Goal: Check status: Check status

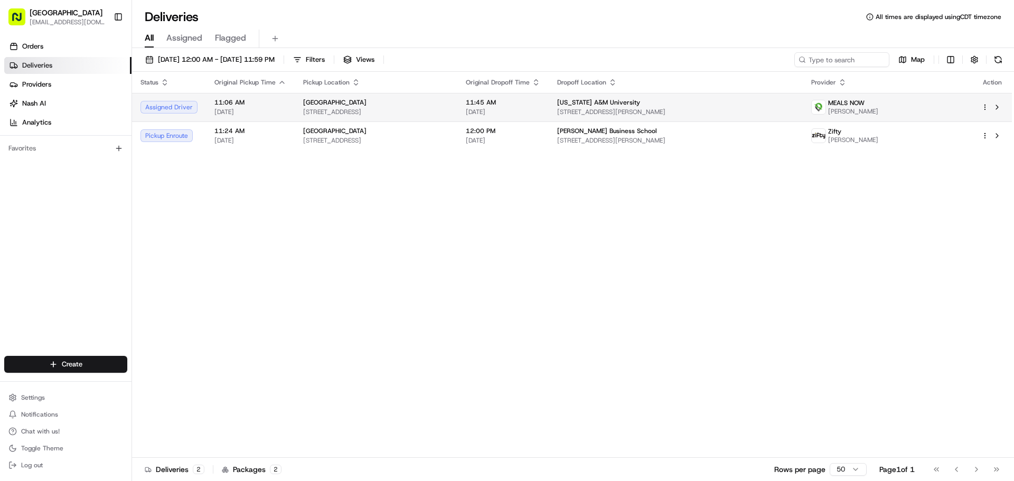
click at [324, 104] on span "[GEOGRAPHIC_DATA]" at bounding box center [334, 102] width 63 height 8
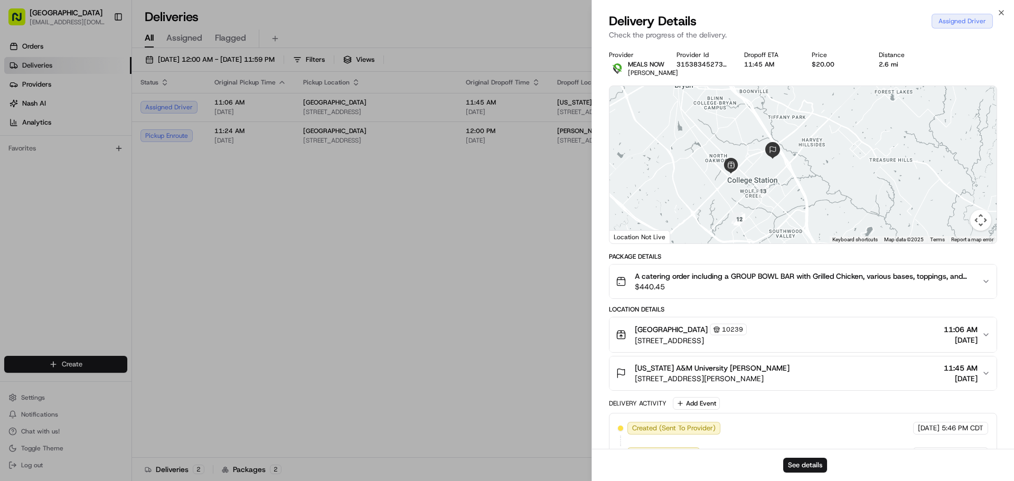
drag, startPoint x: 759, startPoint y: 179, endPoint x: 709, endPoint y: 220, distance: 64.9
click at [709, 220] on div at bounding box center [802, 164] width 387 height 157
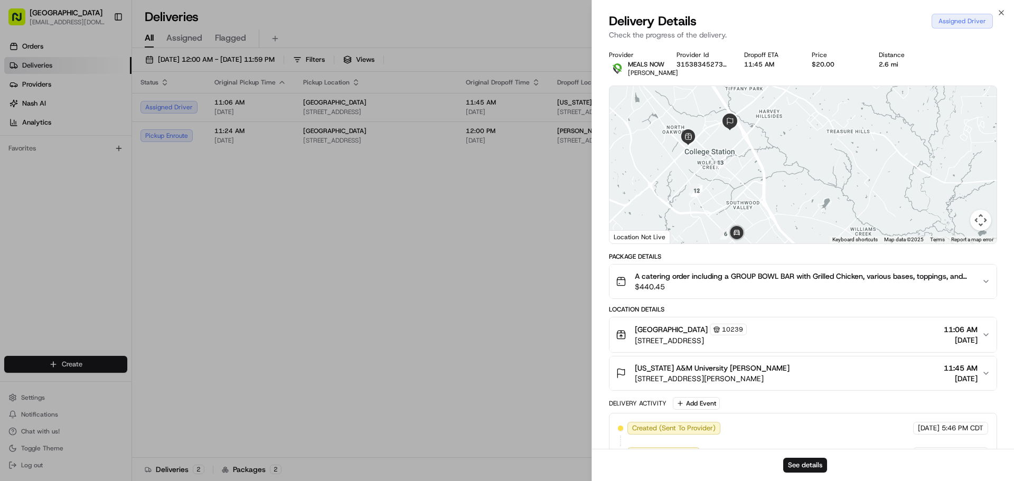
drag, startPoint x: 753, startPoint y: 237, endPoint x: 764, endPoint y: 214, distance: 25.0
click at [764, 214] on div at bounding box center [802, 164] width 387 height 157
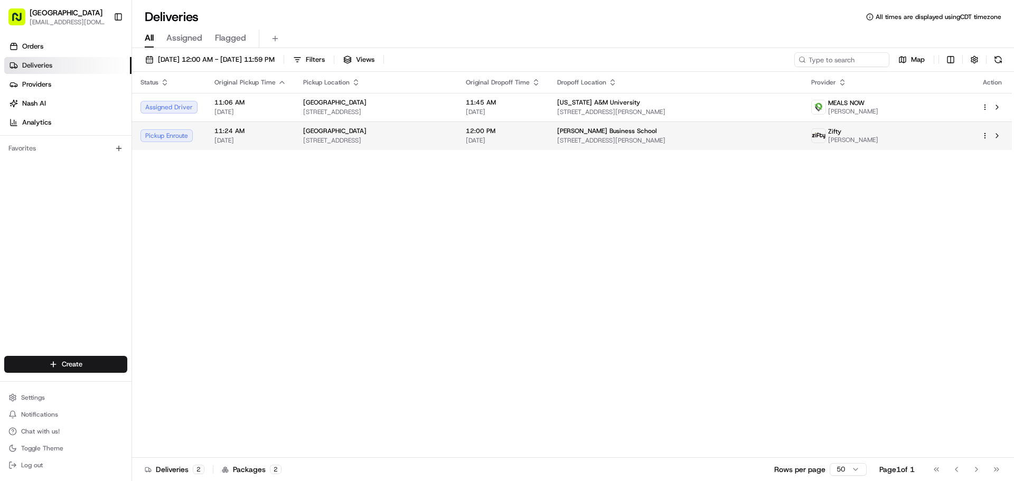
click at [335, 129] on span "[GEOGRAPHIC_DATA]" at bounding box center [334, 131] width 63 height 8
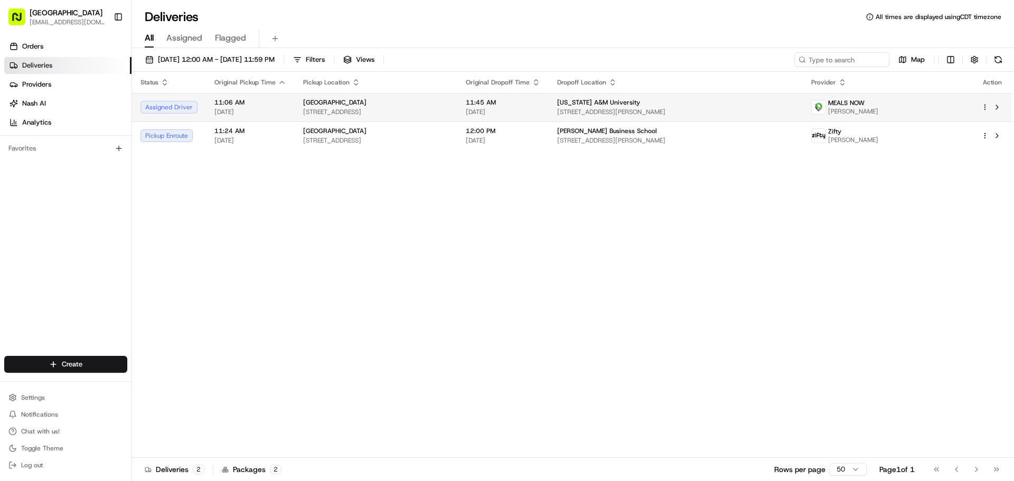
click at [296, 109] on td "[GEOGRAPHIC_DATA] [STREET_ADDRESS]" at bounding box center [376, 107] width 163 height 29
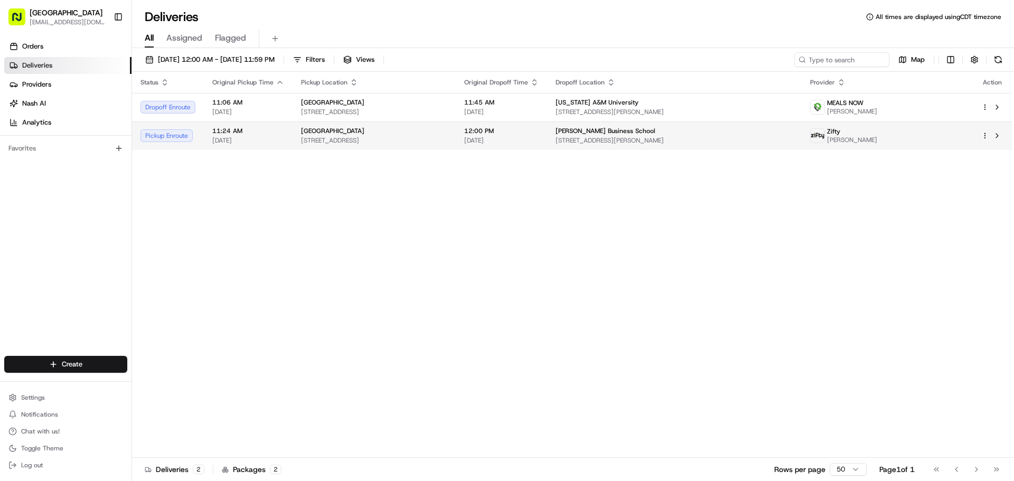
click at [414, 132] on div "[GEOGRAPHIC_DATA]" at bounding box center [374, 131] width 146 height 8
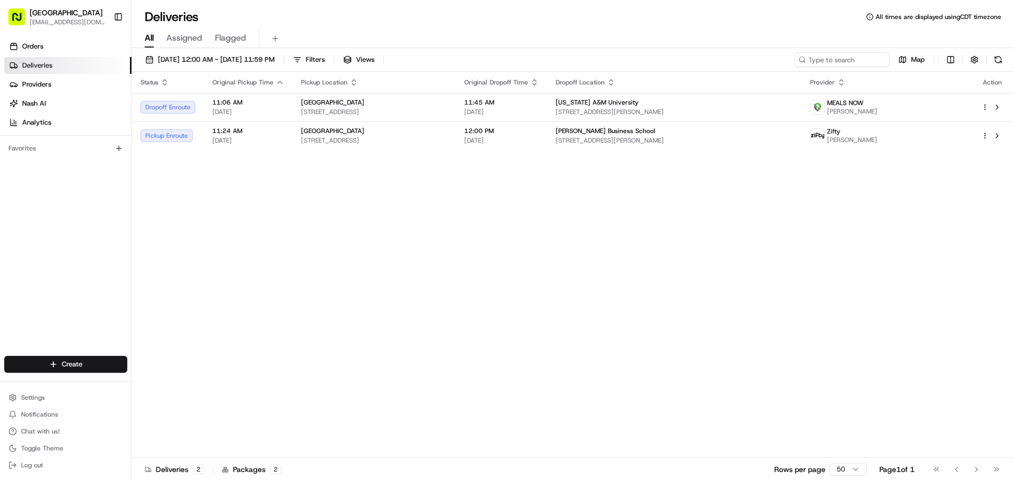
click at [415, 107] on div "[GEOGRAPHIC_DATA] [STREET_ADDRESS]" at bounding box center [374, 107] width 146 height 18
click at [345, 130] on span "[GEOGRAPHIC_DATA]" at bounding box center [332, 131] width 63 height 8
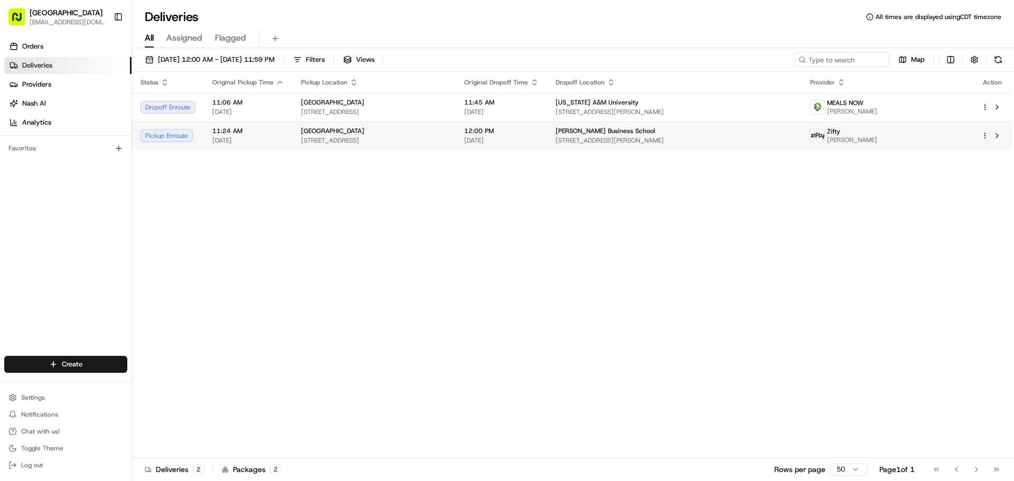
click at [326, 136] on div "[GEOGRAPHIC_DATA] [STREET_ADDRESS]" at bounding box center [374, 136] width 146 height 18
